Goal: Find contact information: Find contact information

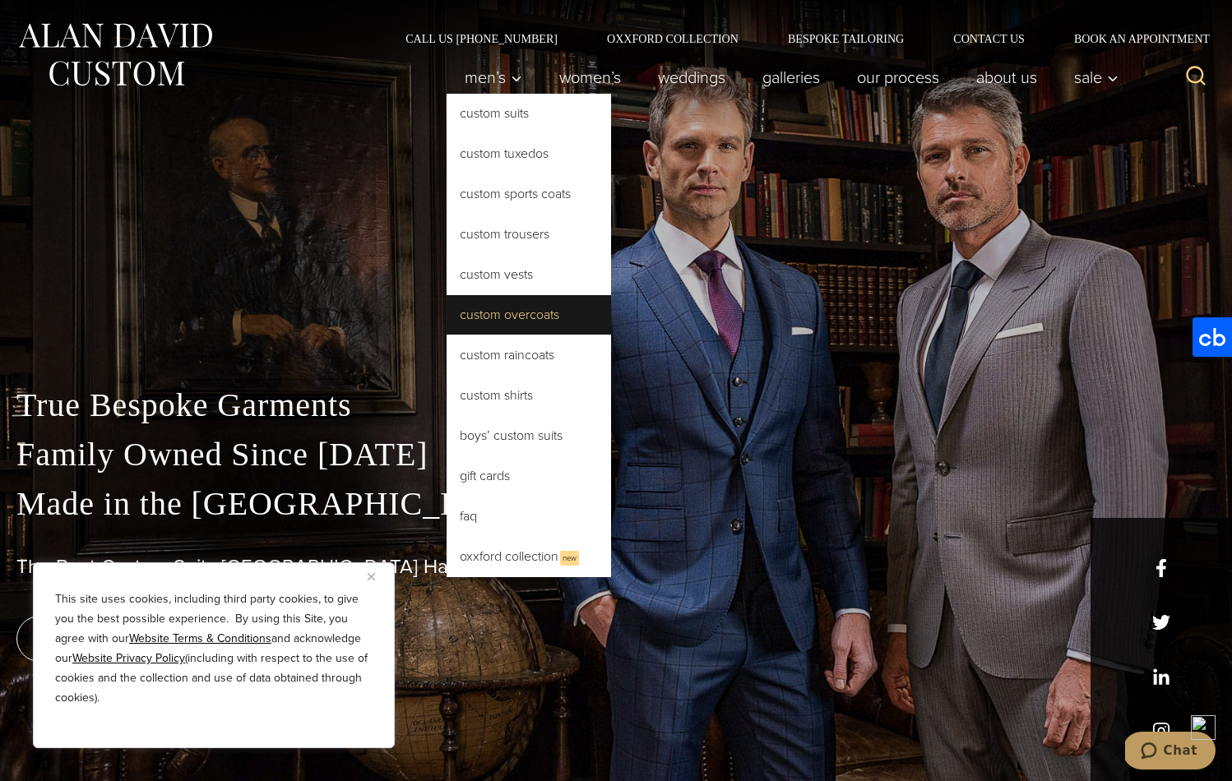
click at [495, 320] on link "Custom Overcoats" at bounding box center [528, 314] width 164 height 39
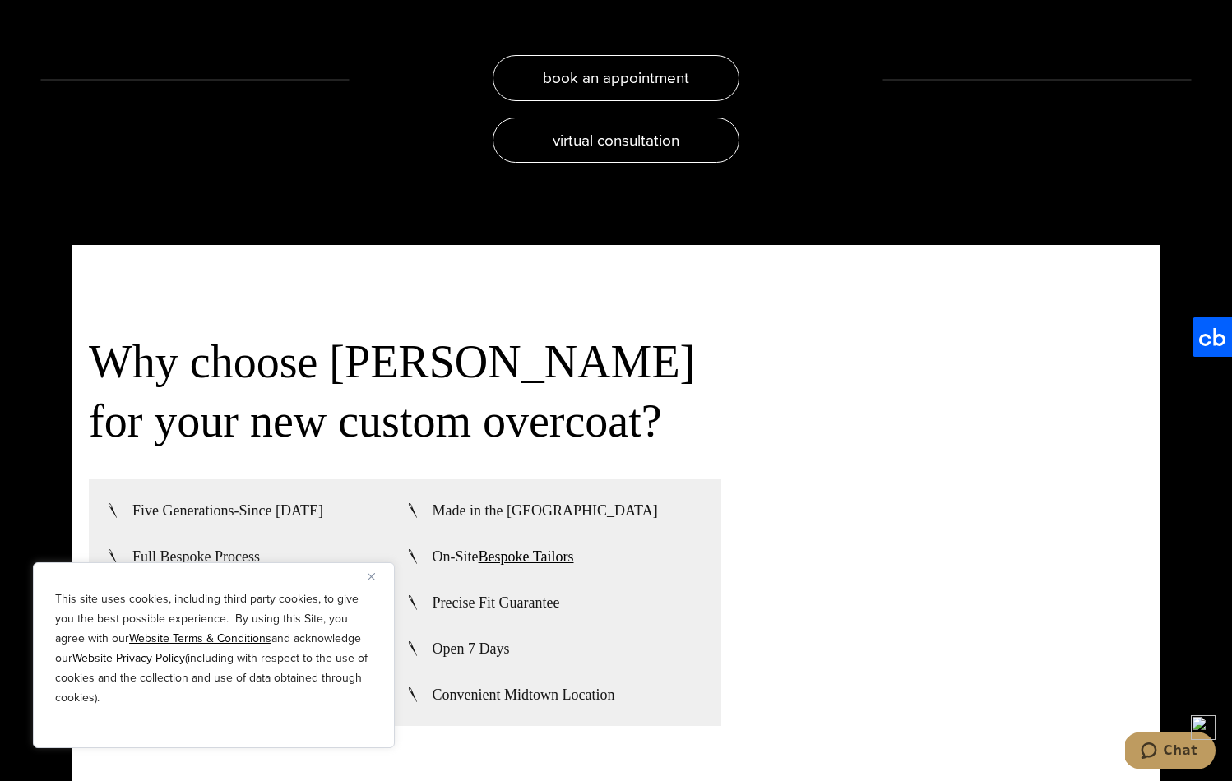
scroll to position [3679, 0]
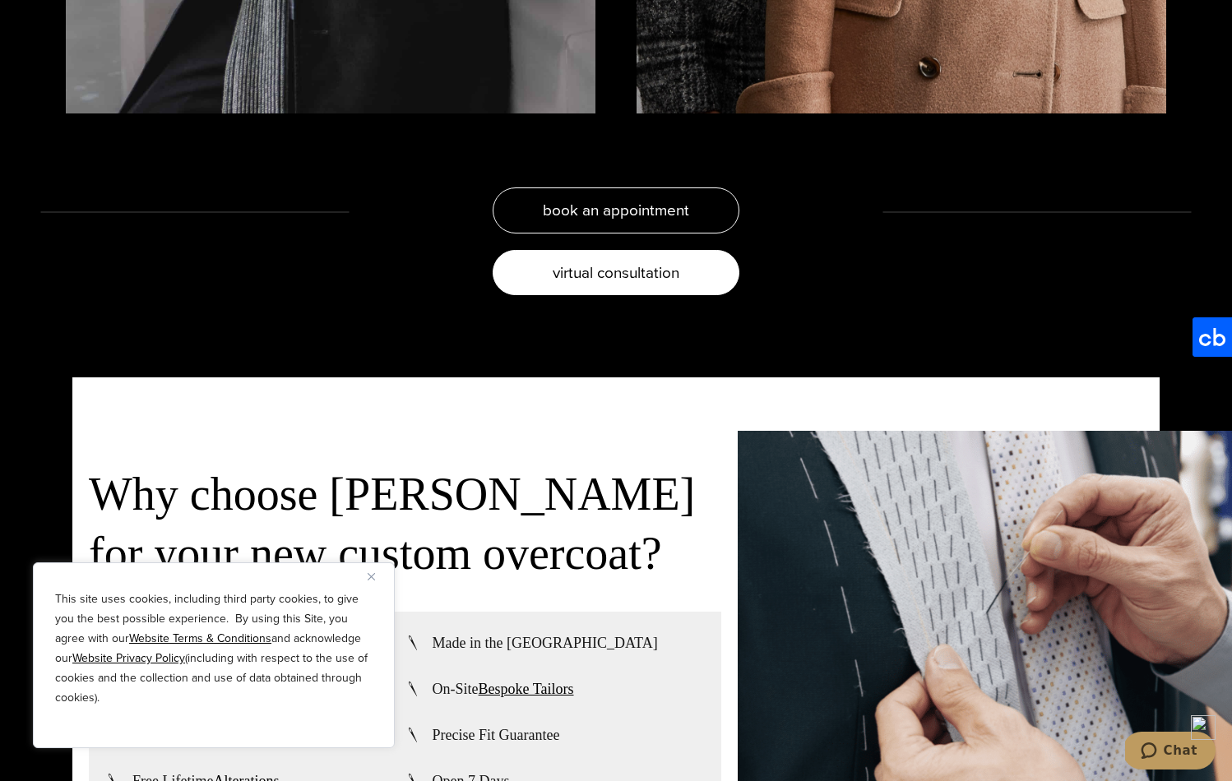
click at [612, 269] on span "virtual consultation" at bounding box center [616, 273] width 127 height 24
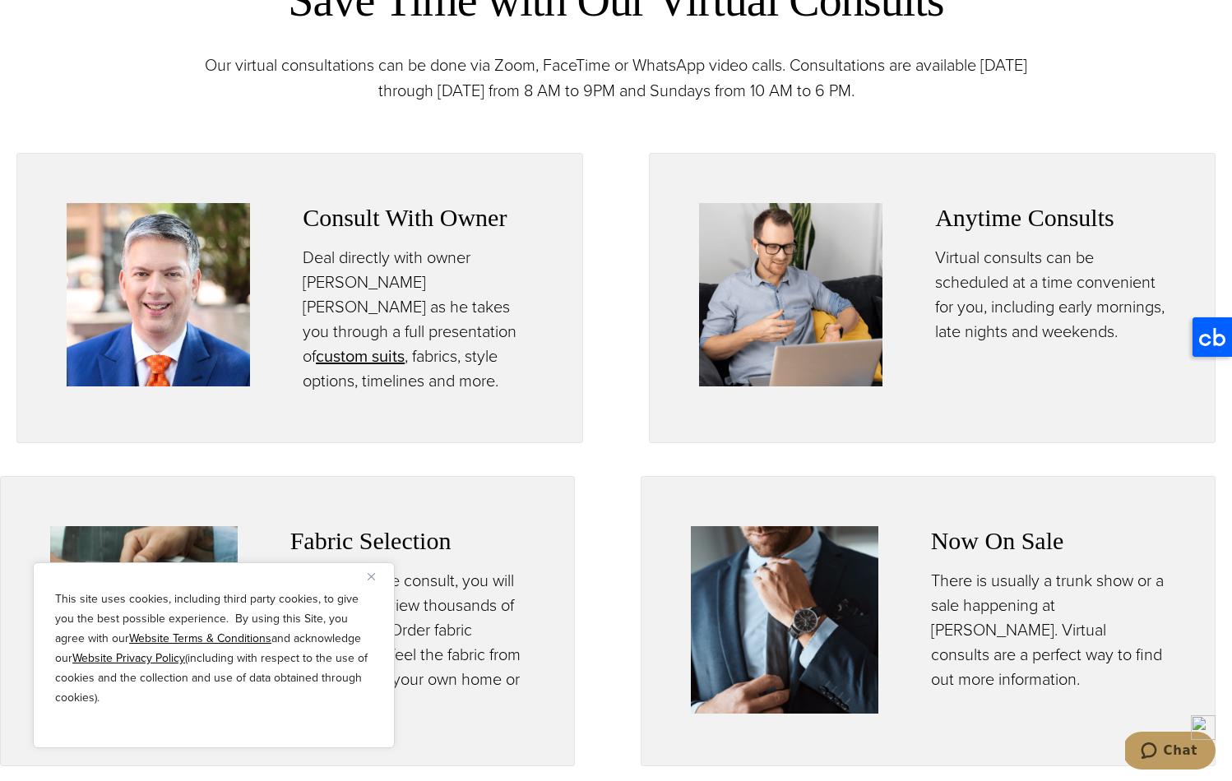
scroll to position [894, 0]
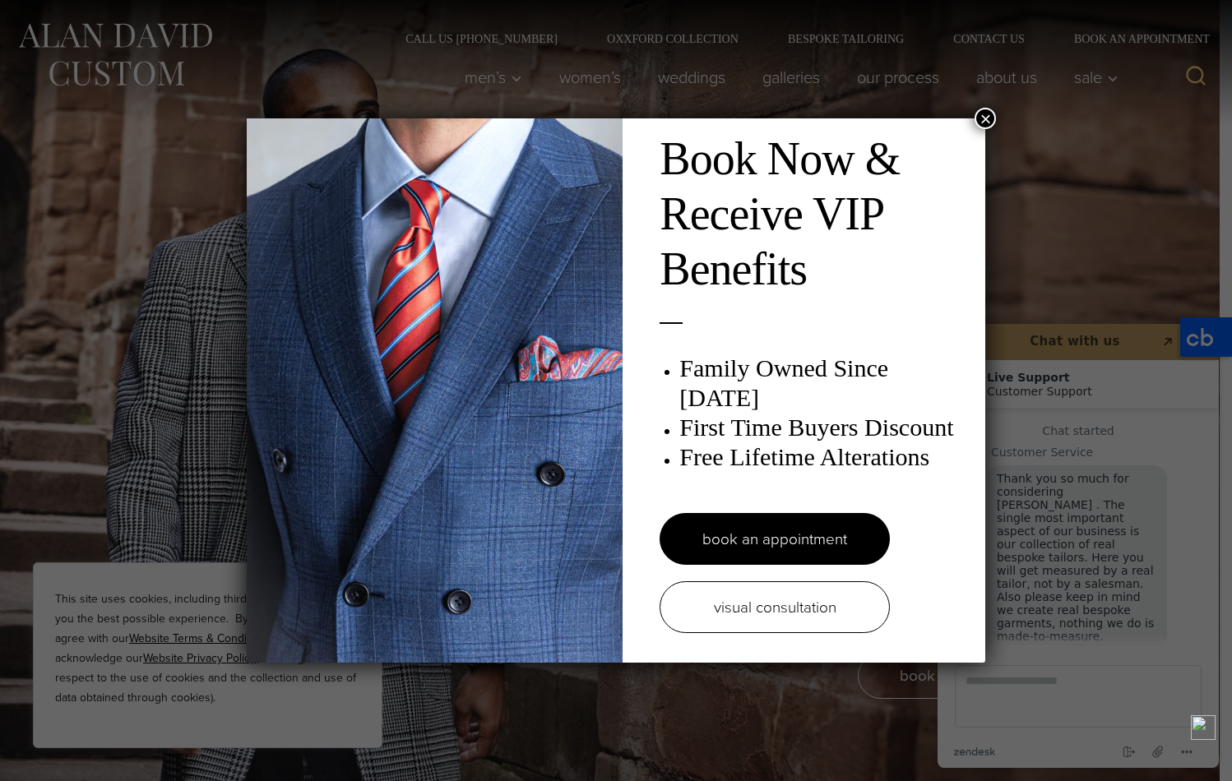
click at [992, 115] on button "×" at bounding box center [984, 118] width 21 height 21
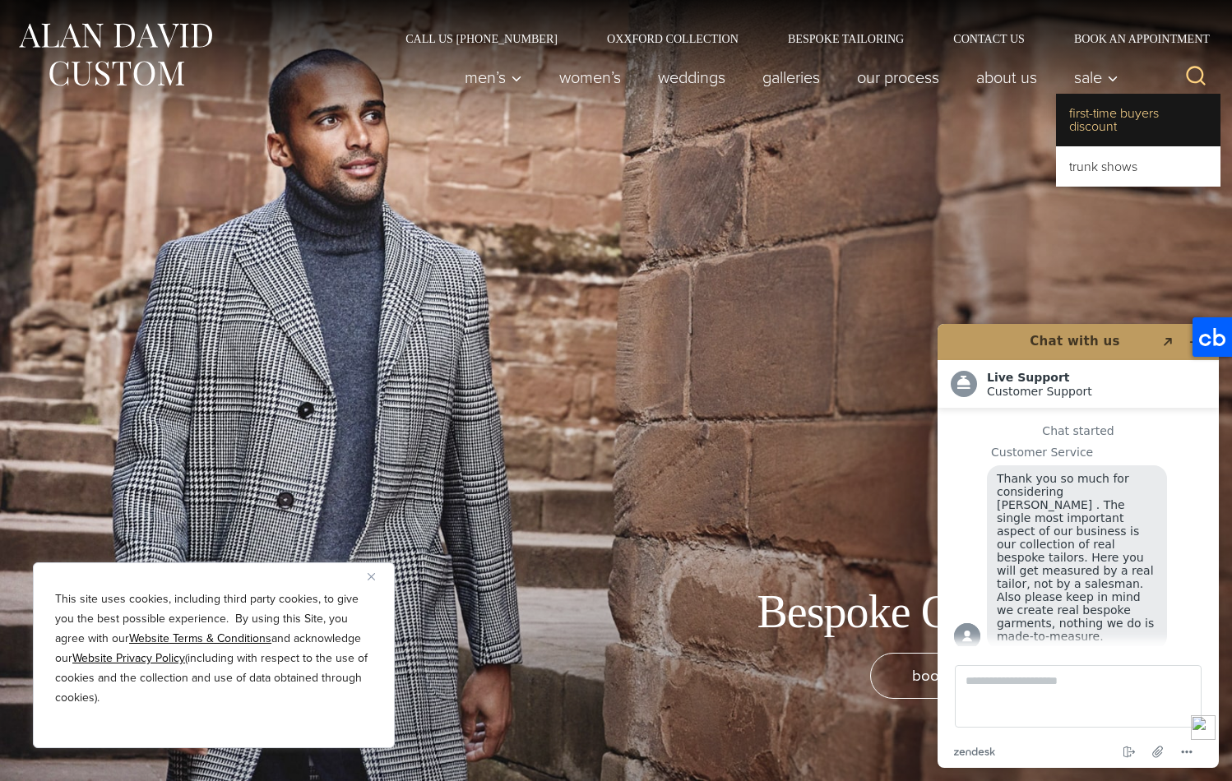
click at [1088, 146] on link "First-Time Buyers Discount" at bounding box center [1138, 120] width 164 height 53
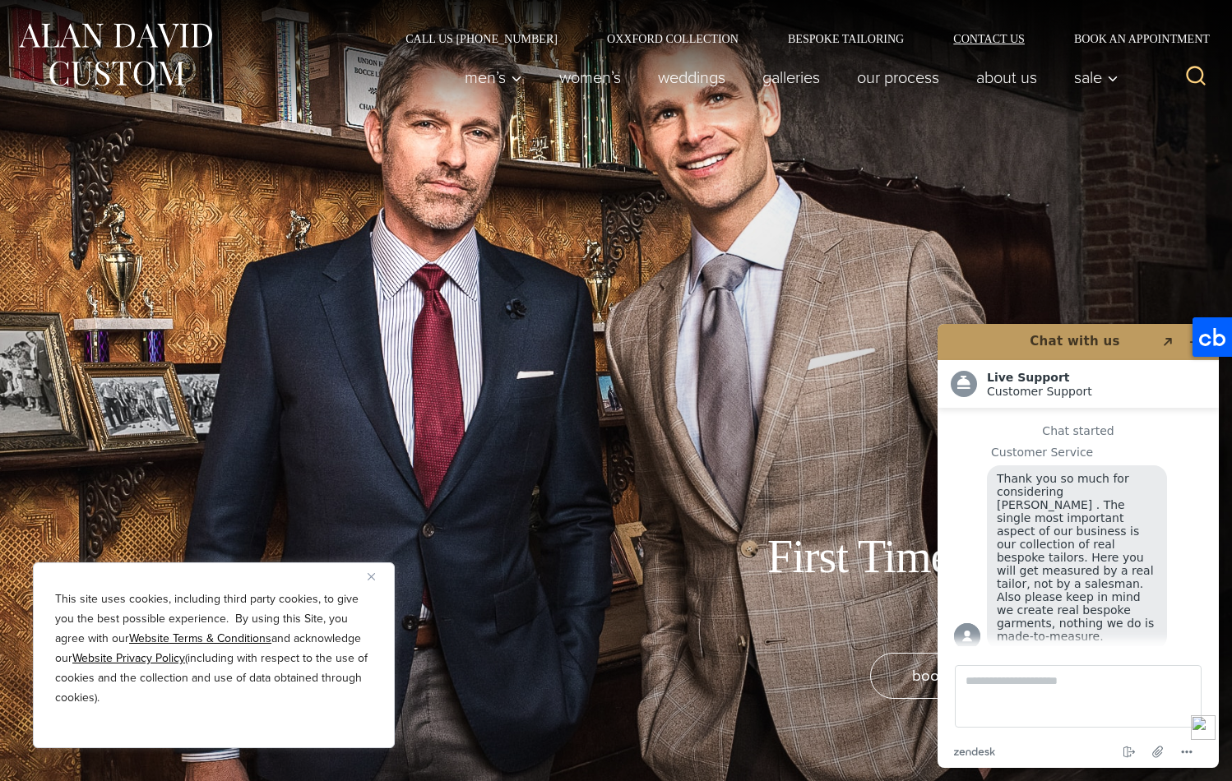
click at [979, 34] on link "Contact Us" at bounding box center [988, 39] width 121 height 12
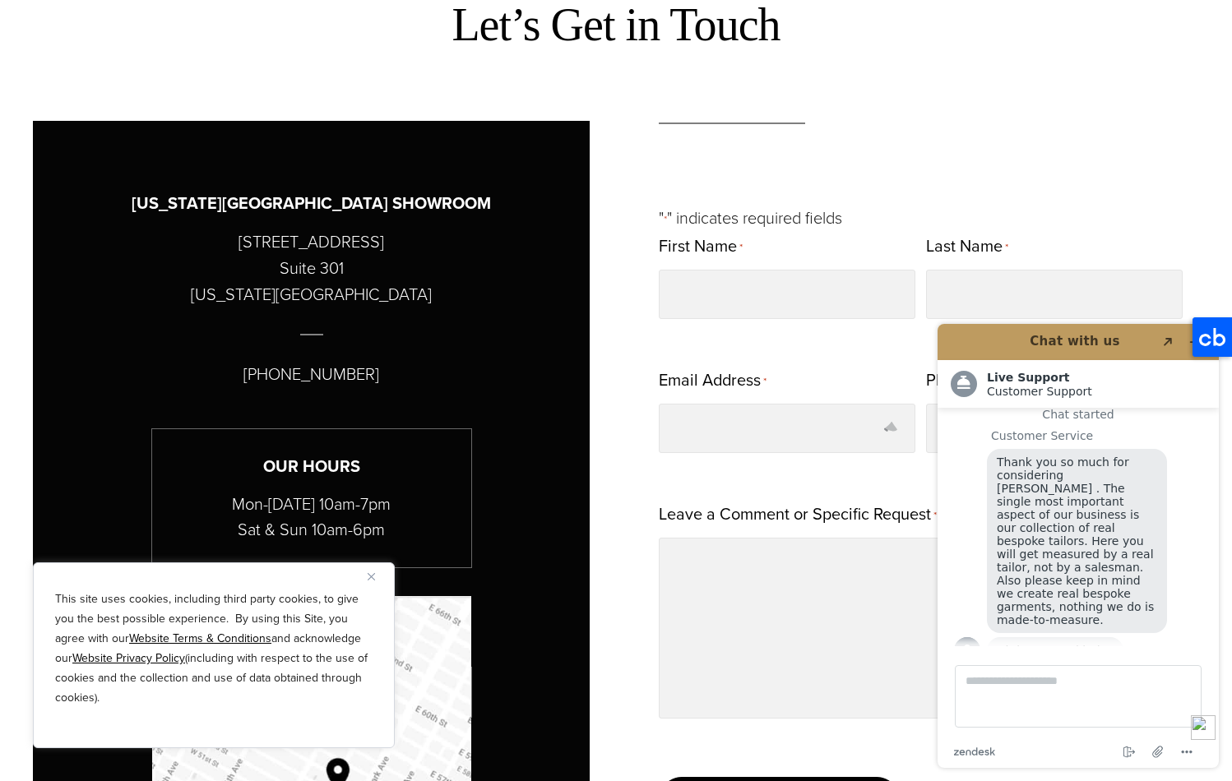
scroll to position [16, 0]
